Goal: Task Accomplishment & Management: Manage account settings

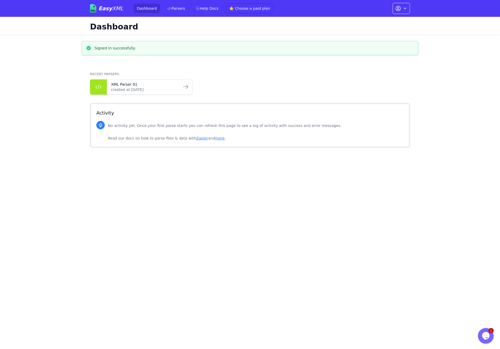
click at [404, 7] on icon "button" at bounding box center [404, 8] width 5 height 5
click at [377, 19] on link "Account Settings" at bounding box center [384, 21] width 50 height 9
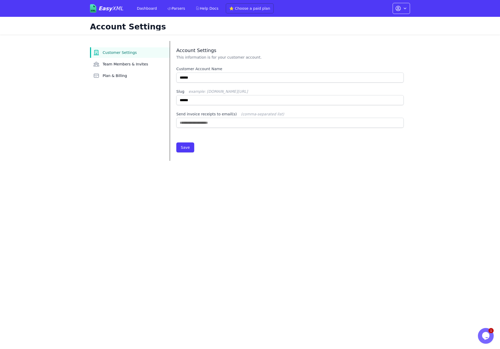
click at [404, 6] on icon "button" at bounding box center [404, 8] width 5 height 5
click at [380, 29] on link "Your Profile" at bounding box center [384, 31] width 50 height 9
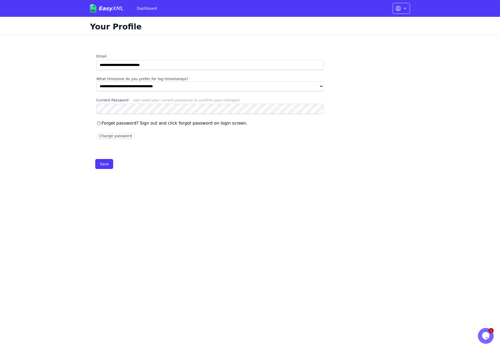
click at [120, 135] on link "Change password" at bounding box center [115, 136] width 39 height 6
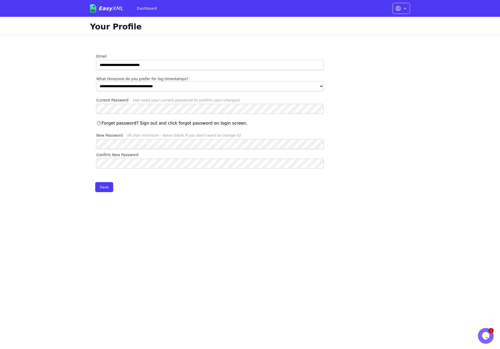
click at [106, 188] on button "Save" at bounding box center [104, 187] width 18 height 10
